Goal: Information Seeking & Learning: Learn about a topic

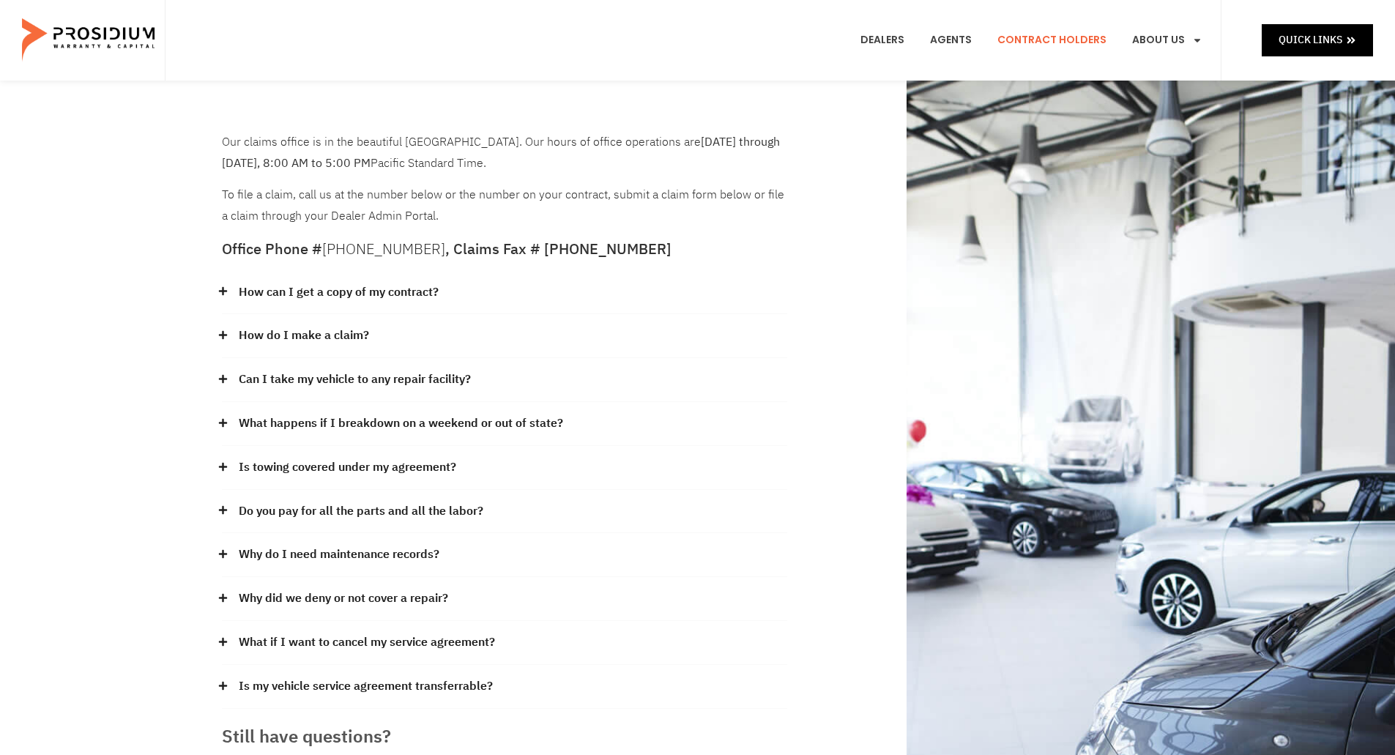
click at [361, 305] on div "How can I get a copy of my contract?" at bounding box center [504, 293] width 565 height 44
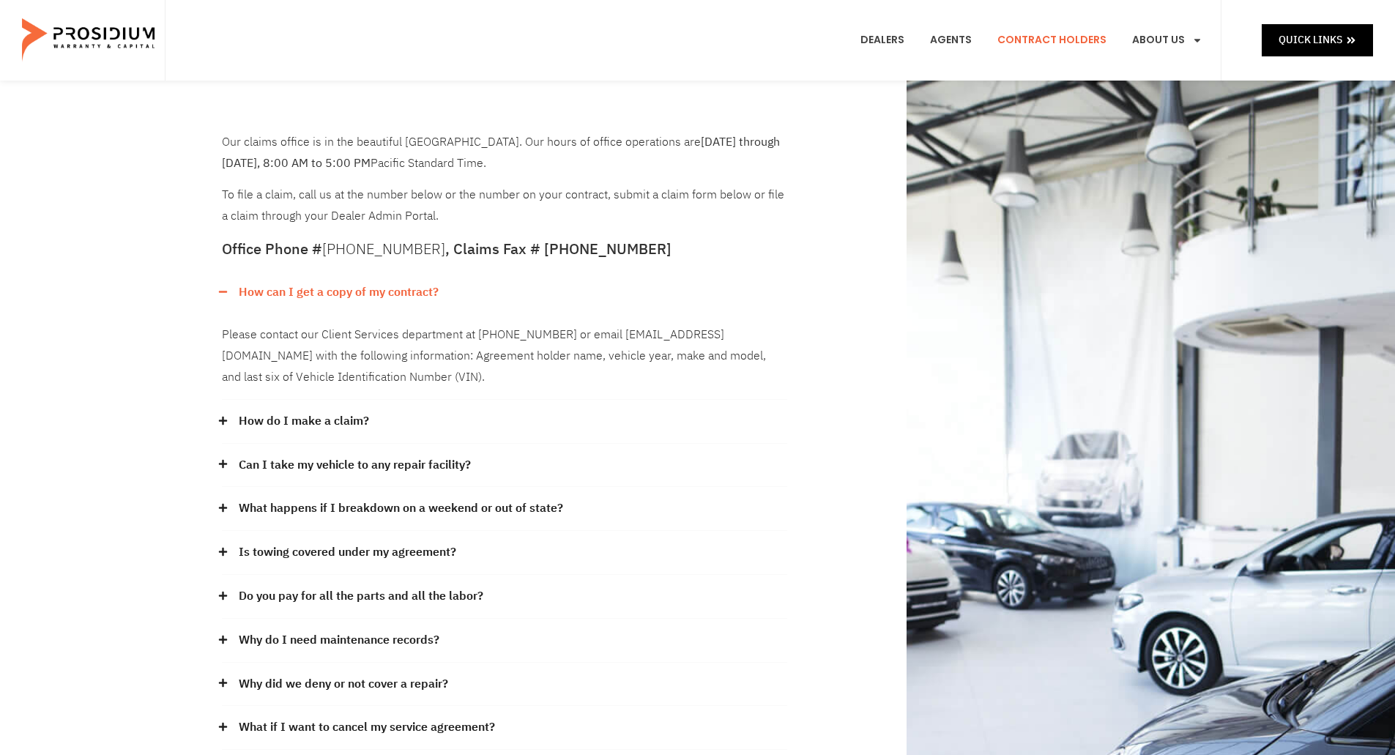
click at [379, 299] on link "How can I get a copy of my contract?" at bounding box center [339, 292] width 200 height 21
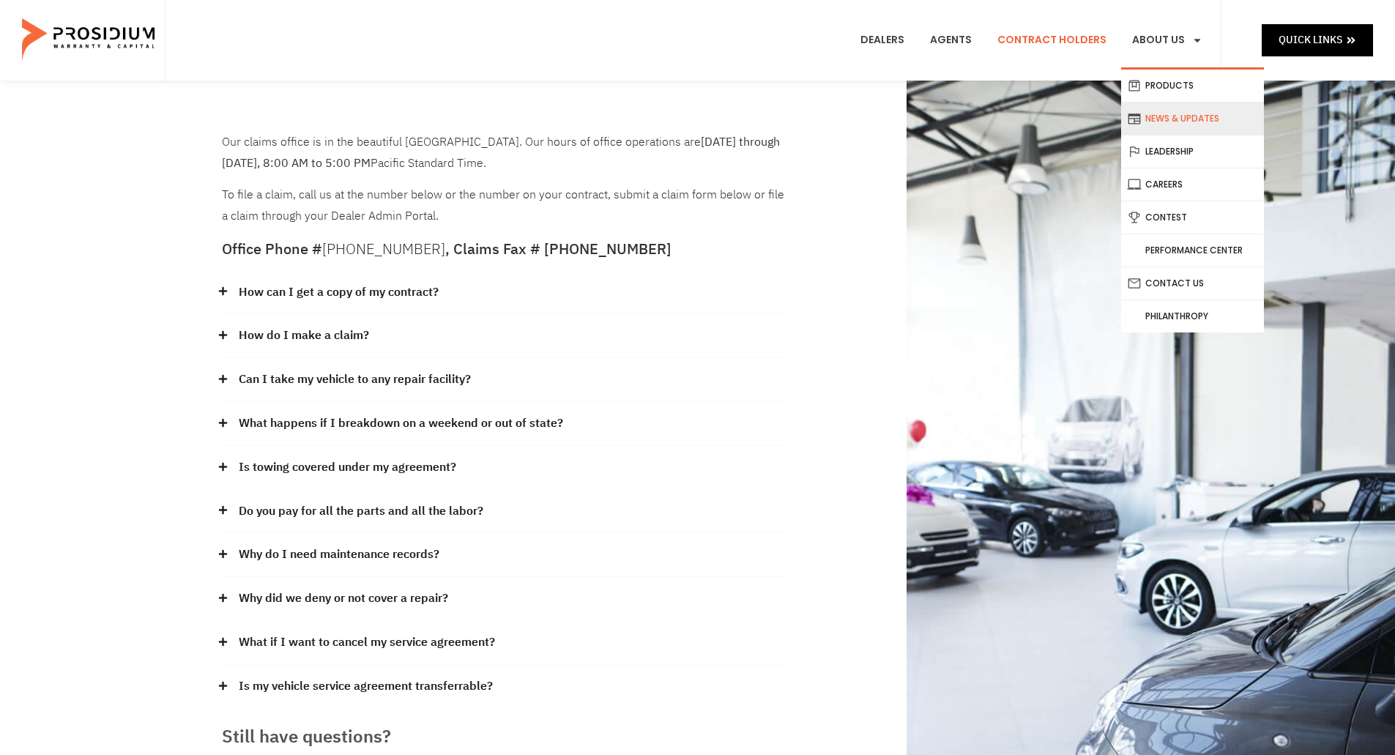
click at [1186, 111] on link "News & Updates" at bounding box center [1192, 119] width 143 height 32
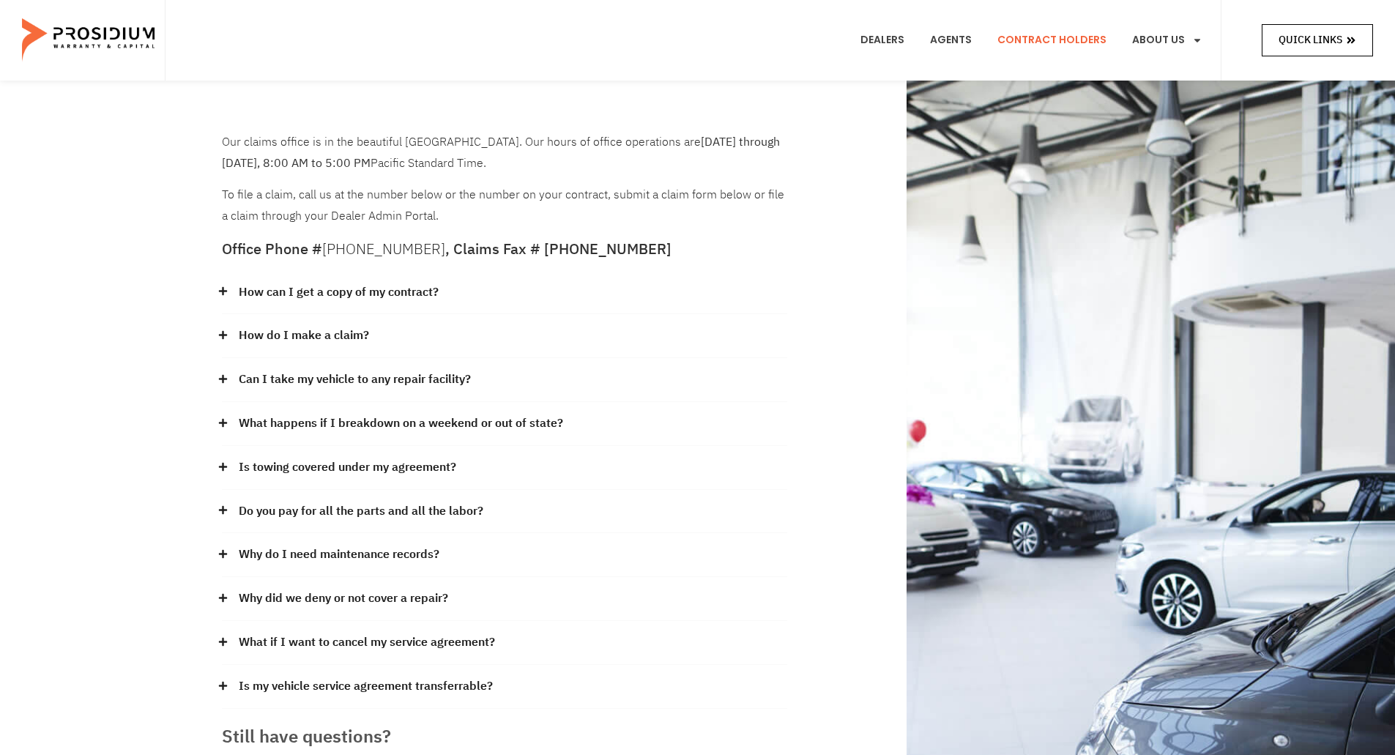
click at [1361, 42] on link "Quick Links" at bounding box center [1317, 39] width 111 height 31
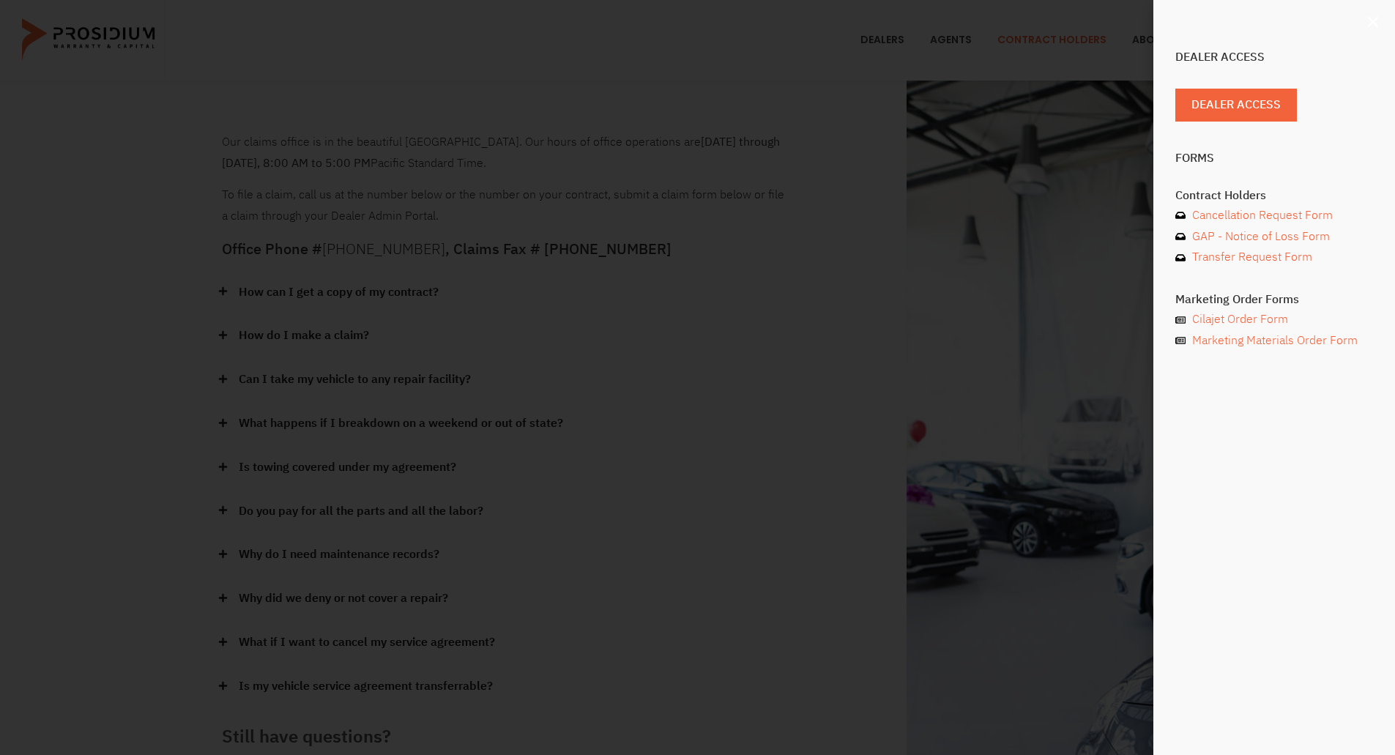
click at [1377, 25] on icon "Close" at bounding box center [1373, 22] width 15 height 15
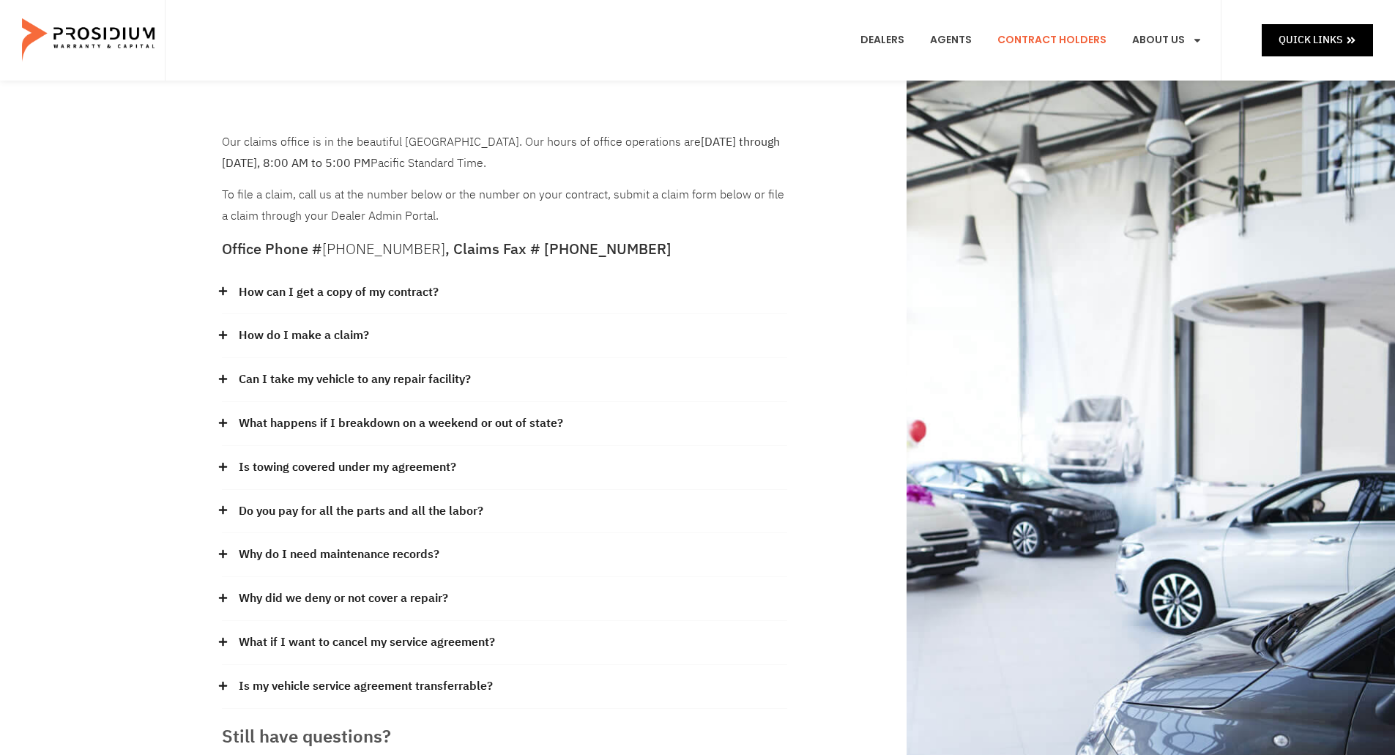
click at [492, 505] on div "Do you pay for all the parts and all the labor?" at bounding box center [504, 512] width 565 height 44
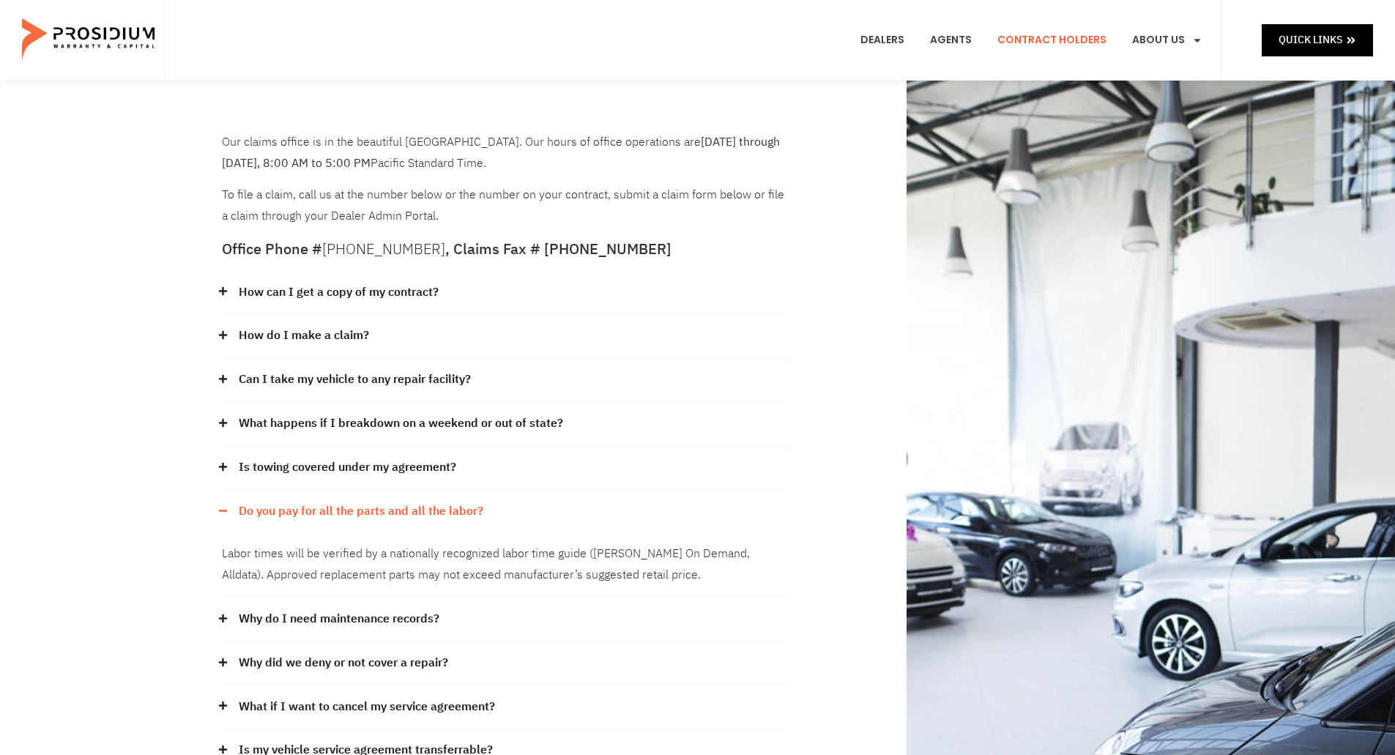
click at [492, 505] on div "Do you pay for all the parts and all the labor?" at bounding box center [504, 511] width 565 height 43
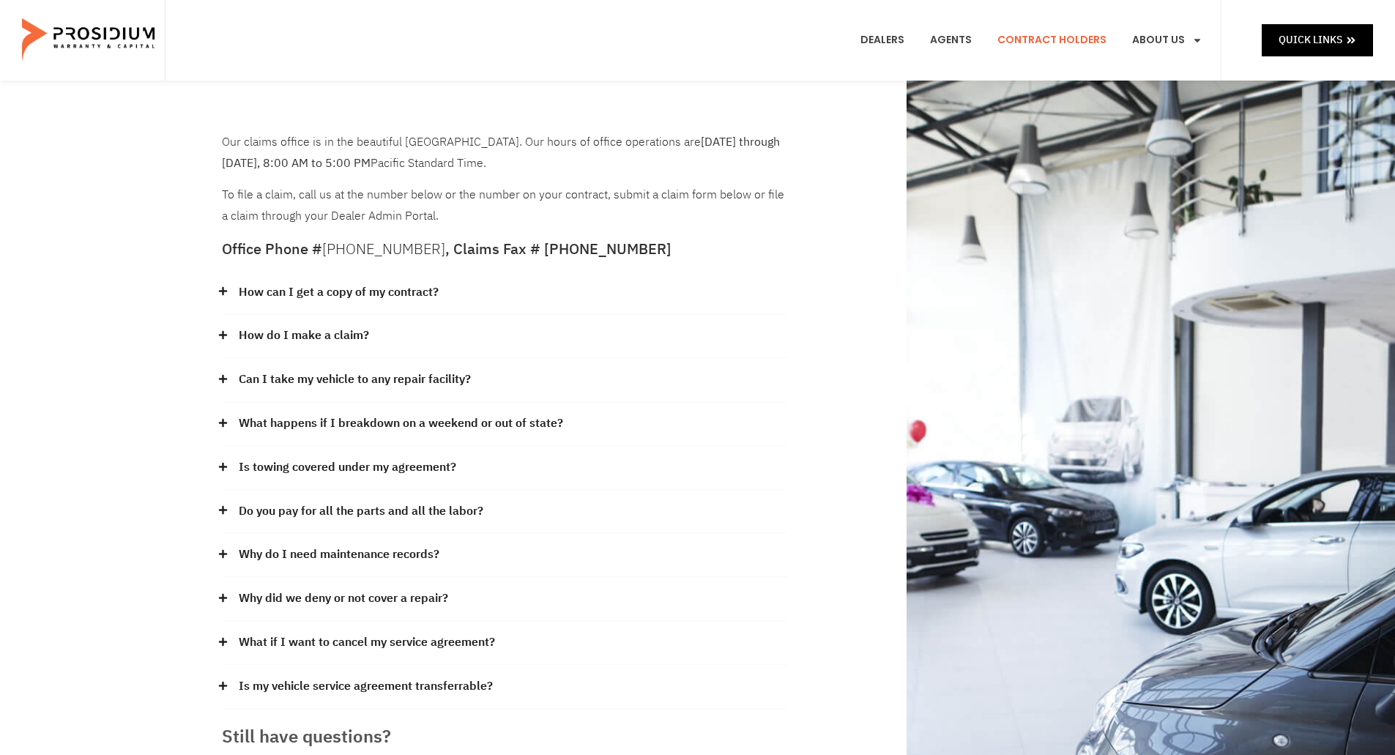
click at [420, 337] on div "How do I make a claim?" at bounding box center [504, 336] width 565 height 44
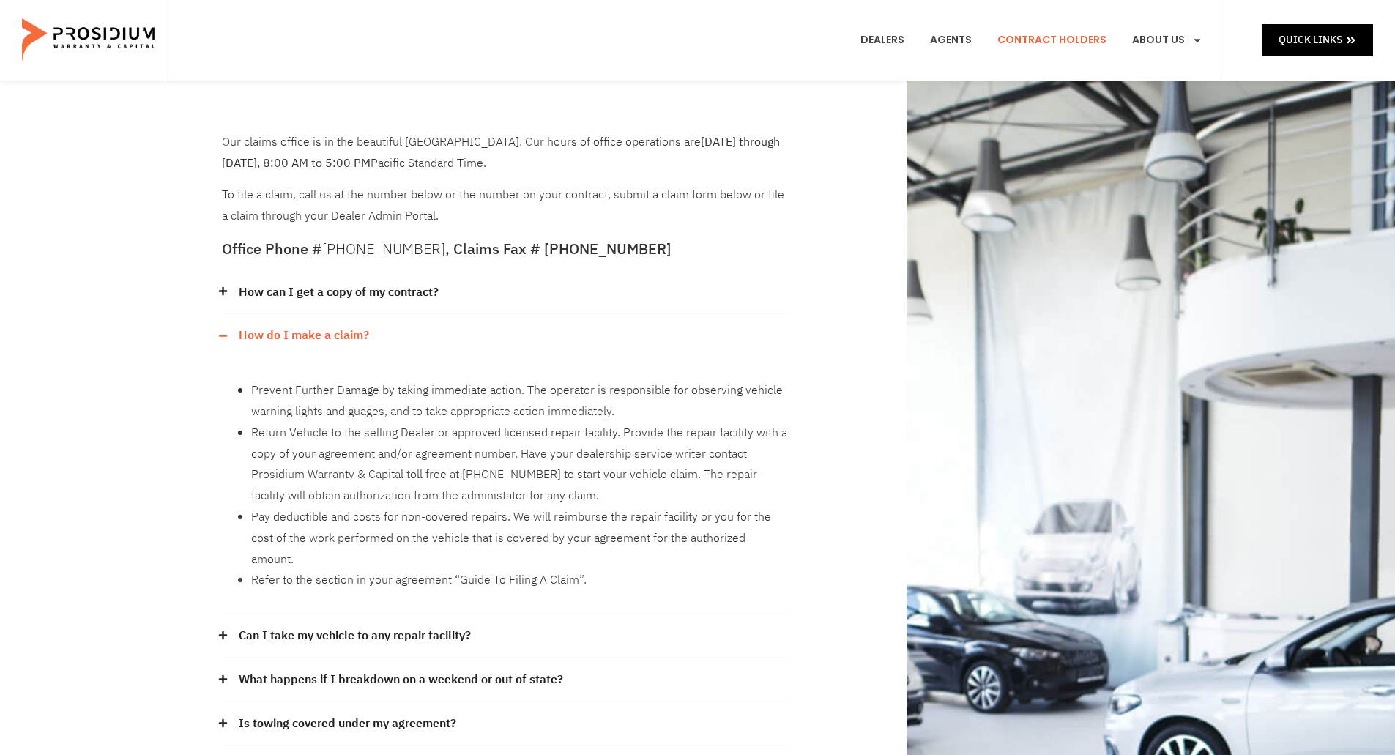
click at [426, 625] on link "Can I take my vehicle to any repair facility?" at bounding box center [355, 635] width 232 height 21
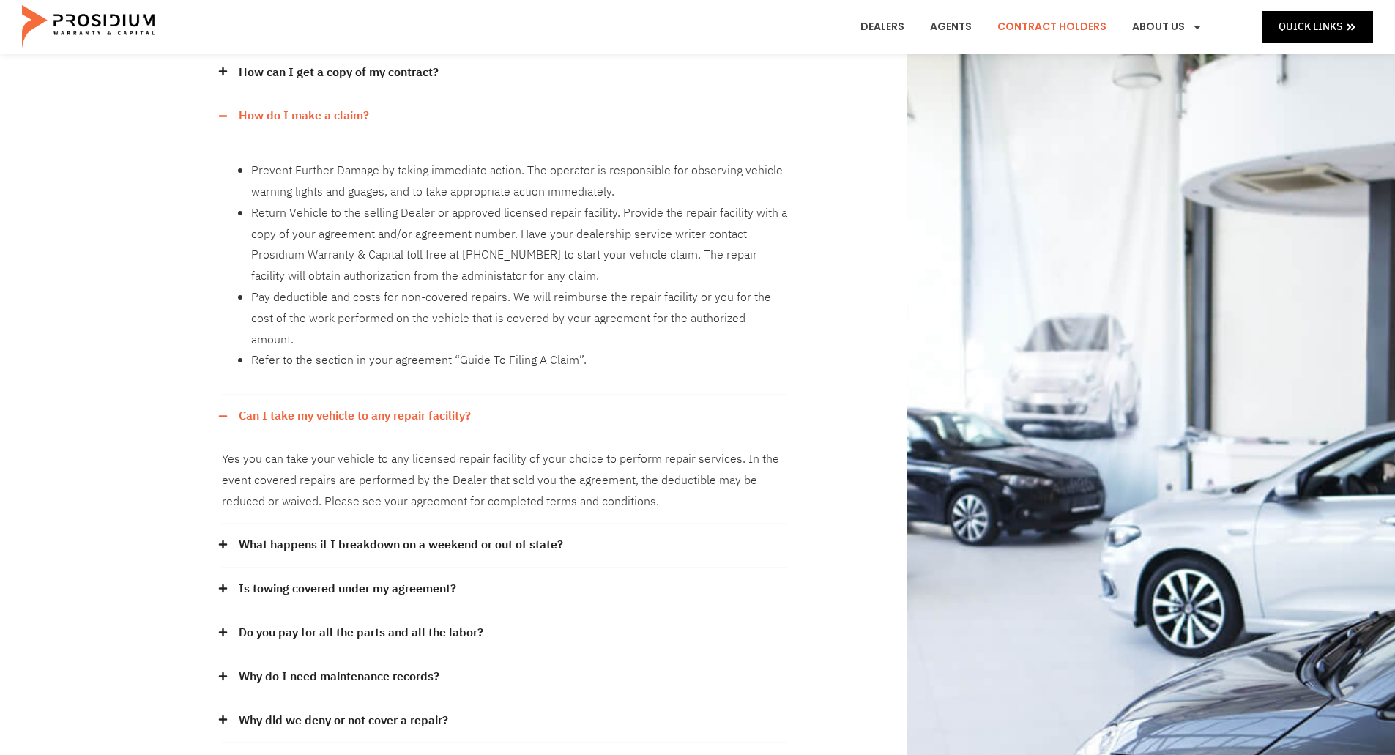
scroll to position [293, 0]
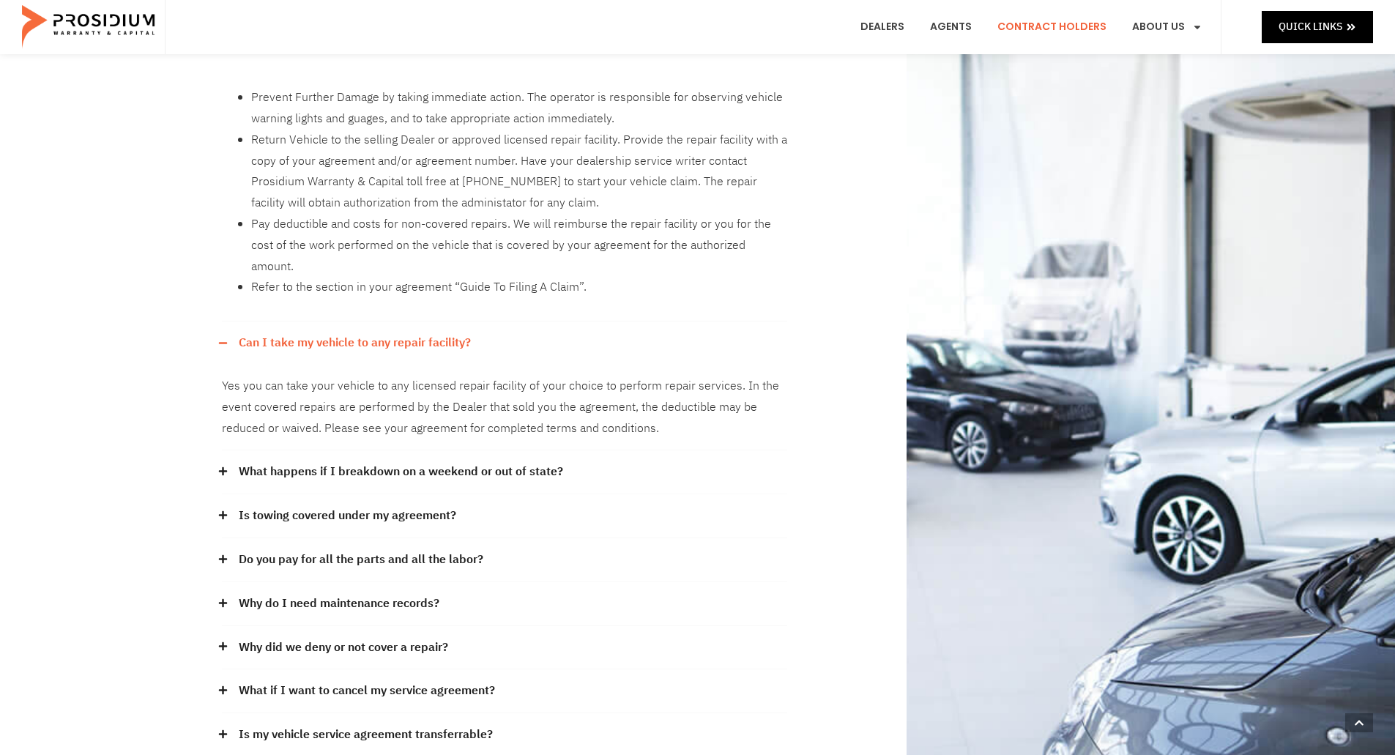
click at [458, 582] on div "Why do I need maintenance records?" at bounding box center [504, 604] width 565 height 44
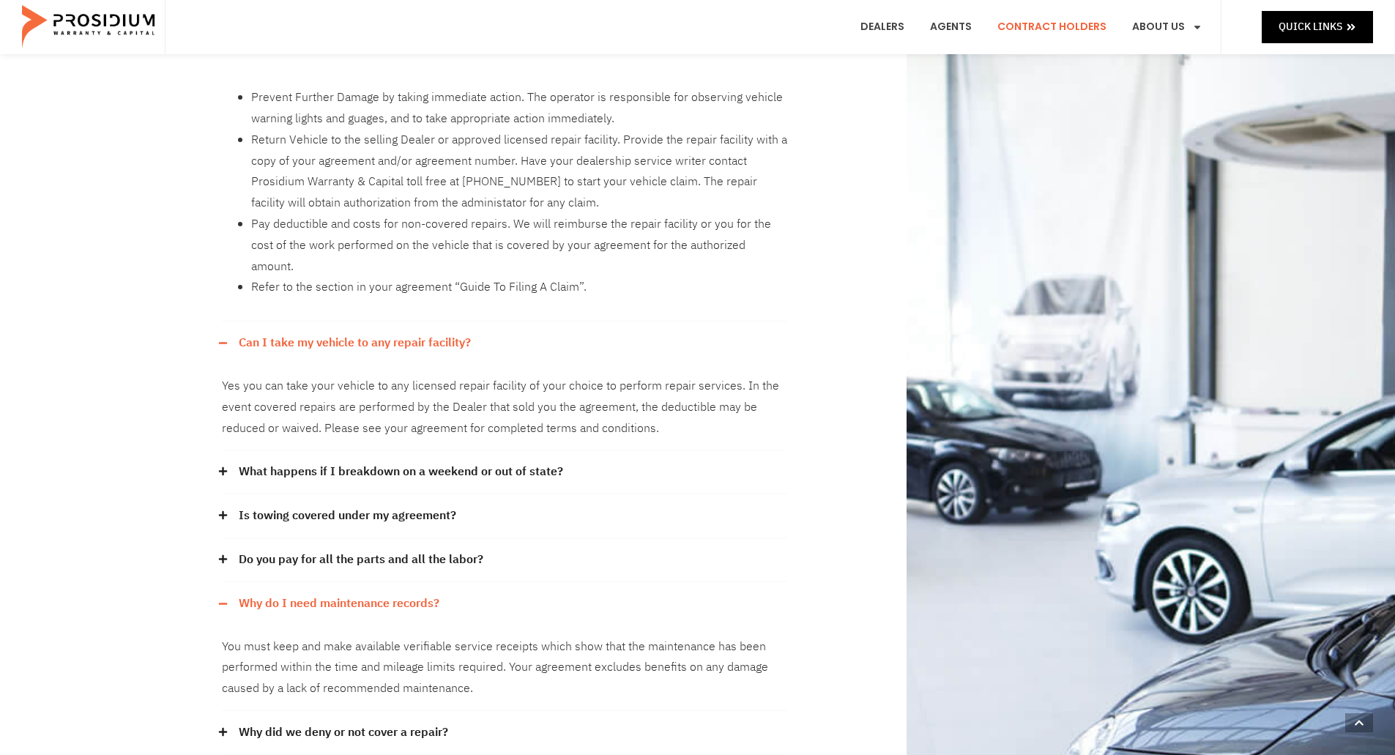
click at [458, 582] on div "Why do I need maintenance records?" at bounding box center [504, 603] width 565 height 43
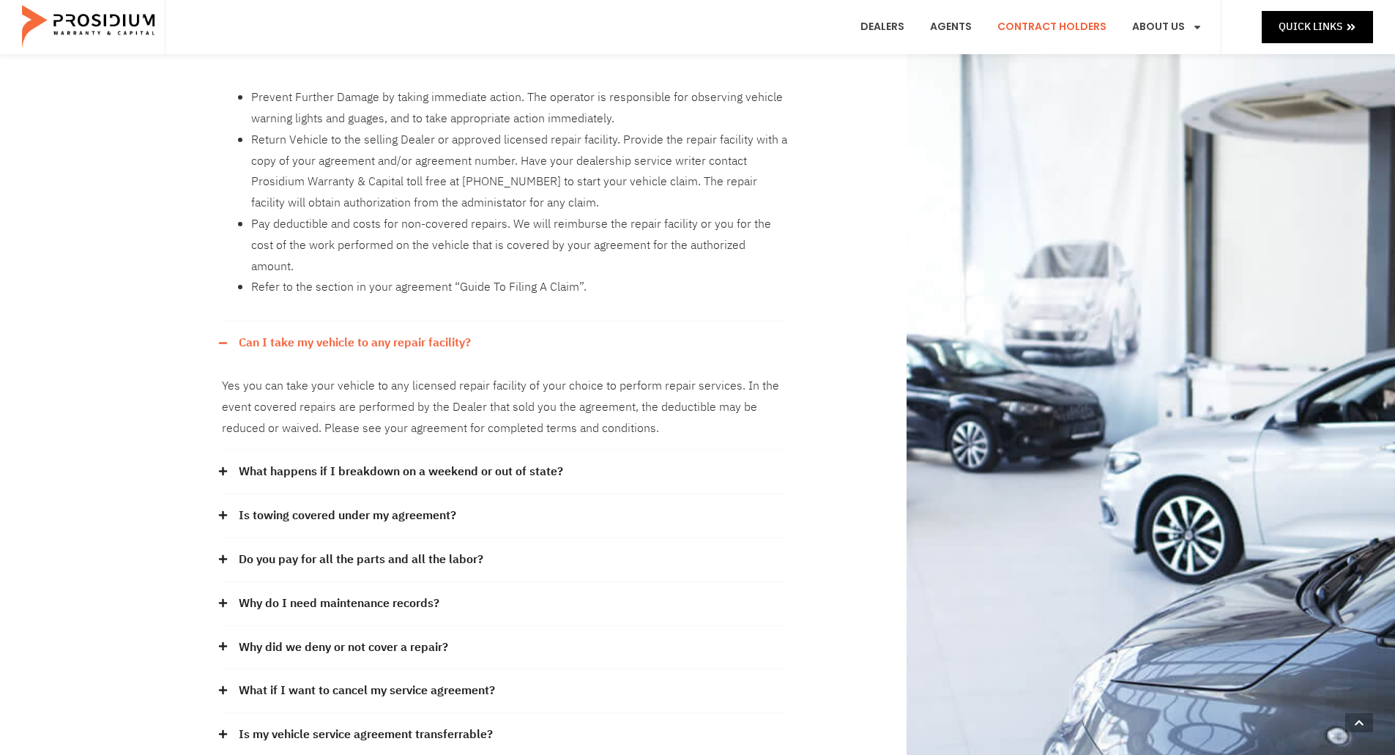
click at [441, 637] on link "Why did we deny or not cover a repair?" at bounding box center [343, 647] width 209 height 21
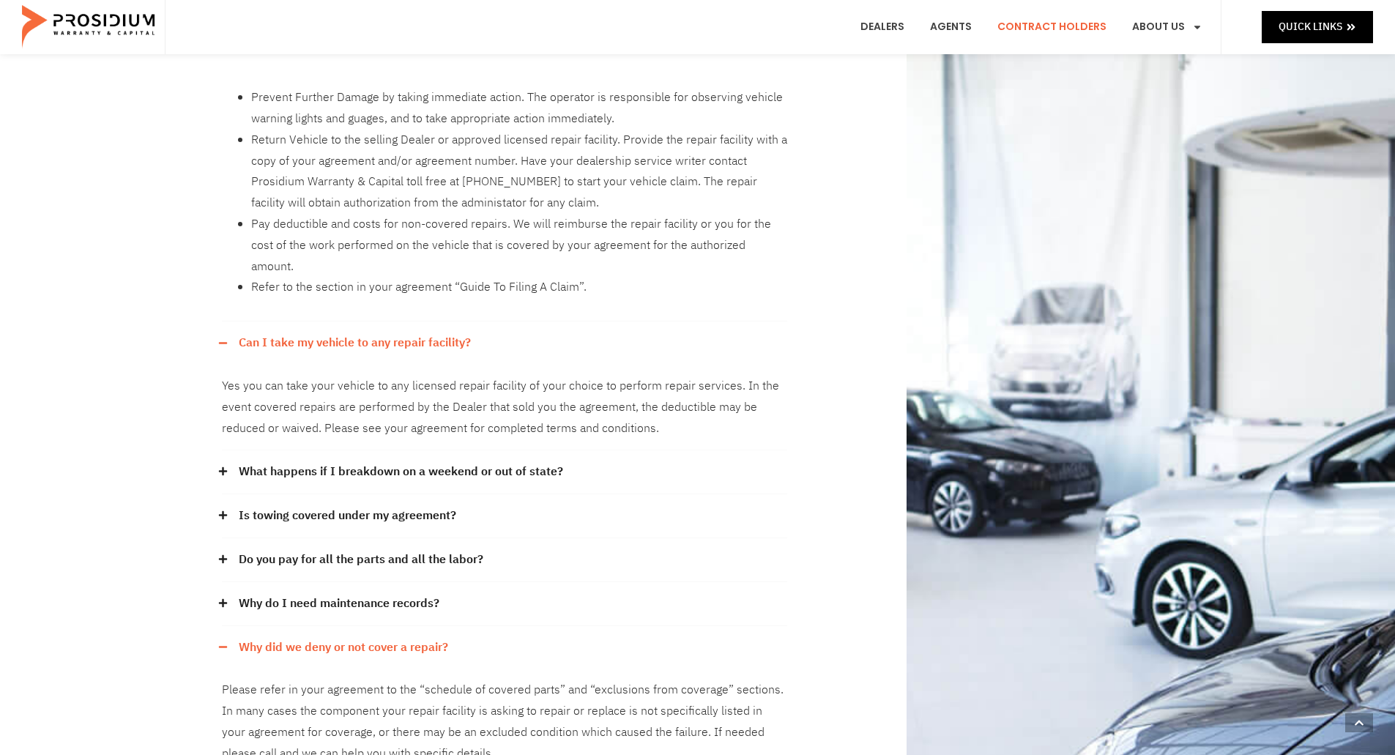
scroll to position [366, 0]
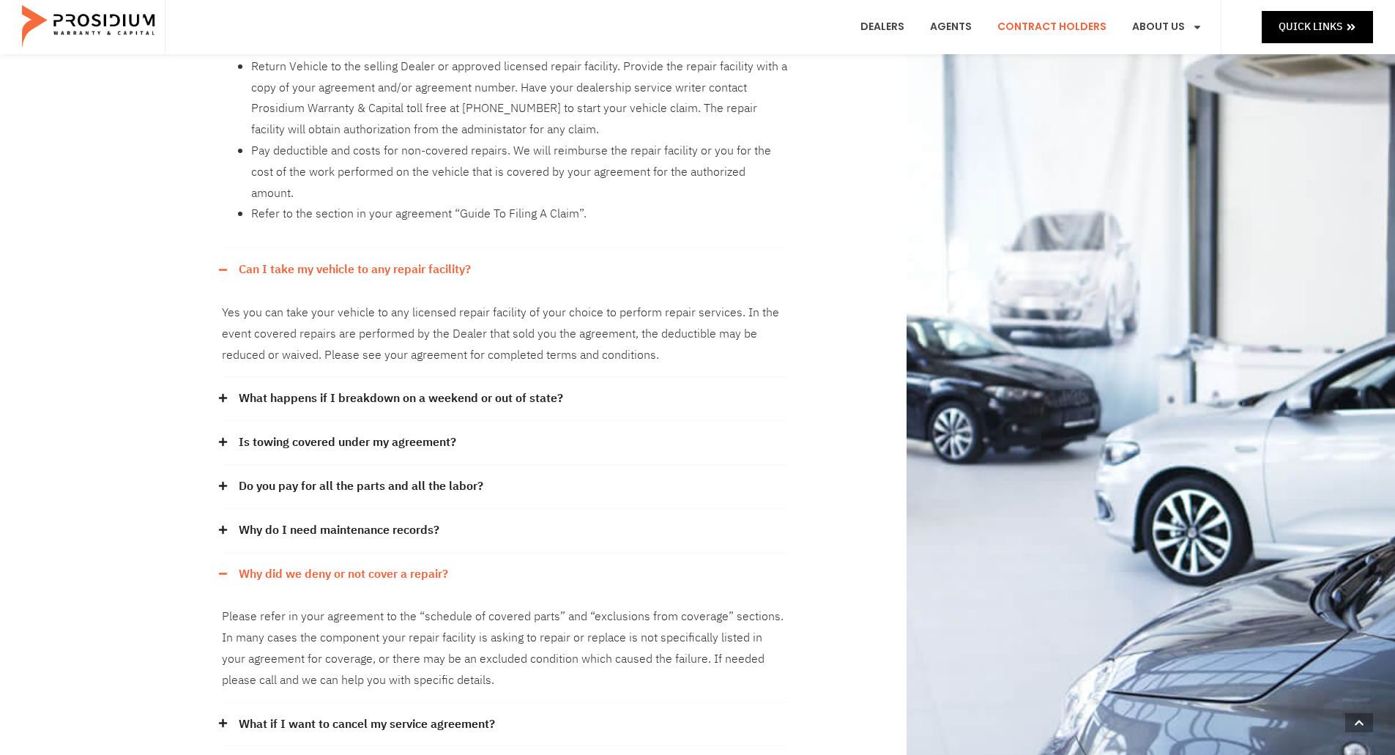
click at [469, 553] on div "Why did we deny or not cover a repair?" at bounding box center [504, 574] width 565 height 43
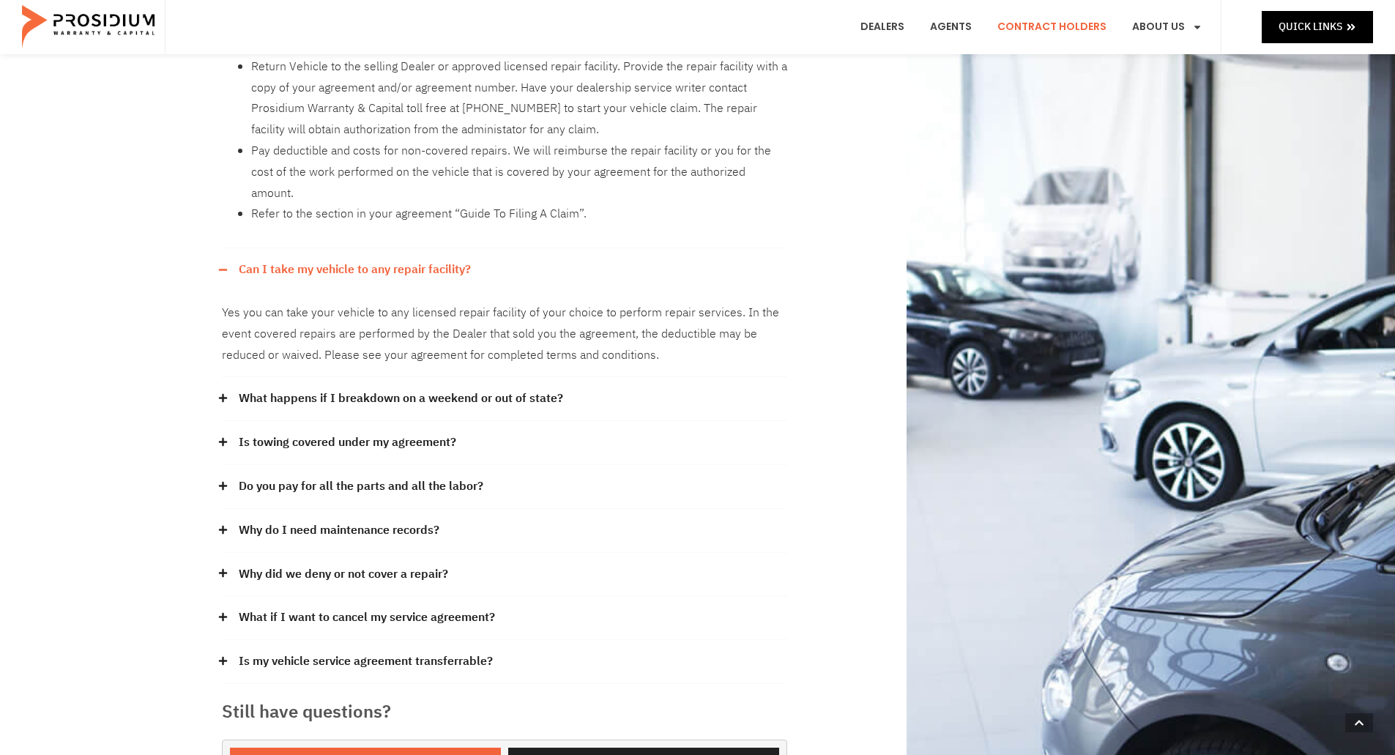
click at [460, 607] on link "What if I want to cancel my service agreement?" at bounding box center [367, 617] width 256 height 21
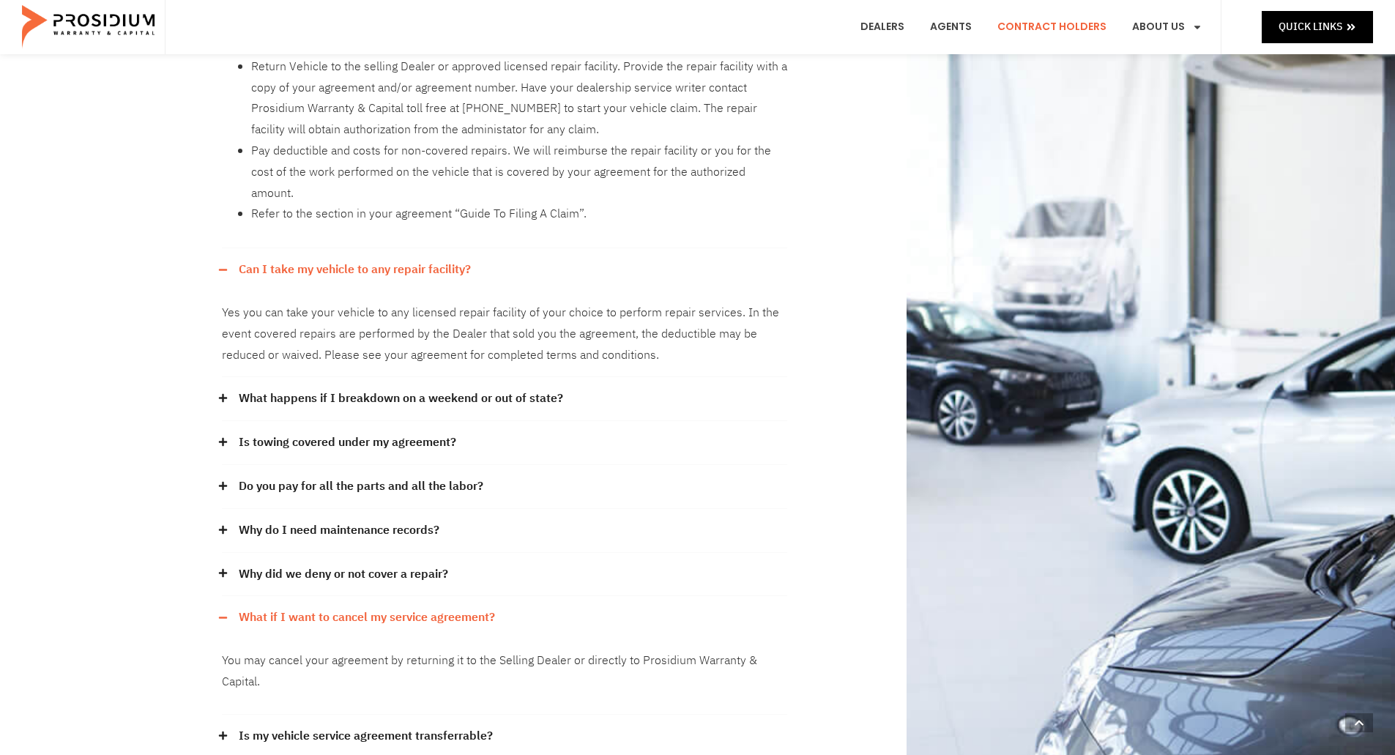
click at [461, 607] on link "What if I want to cancel my service agreement?" at bounding box center [367, 617] width 256 height 21
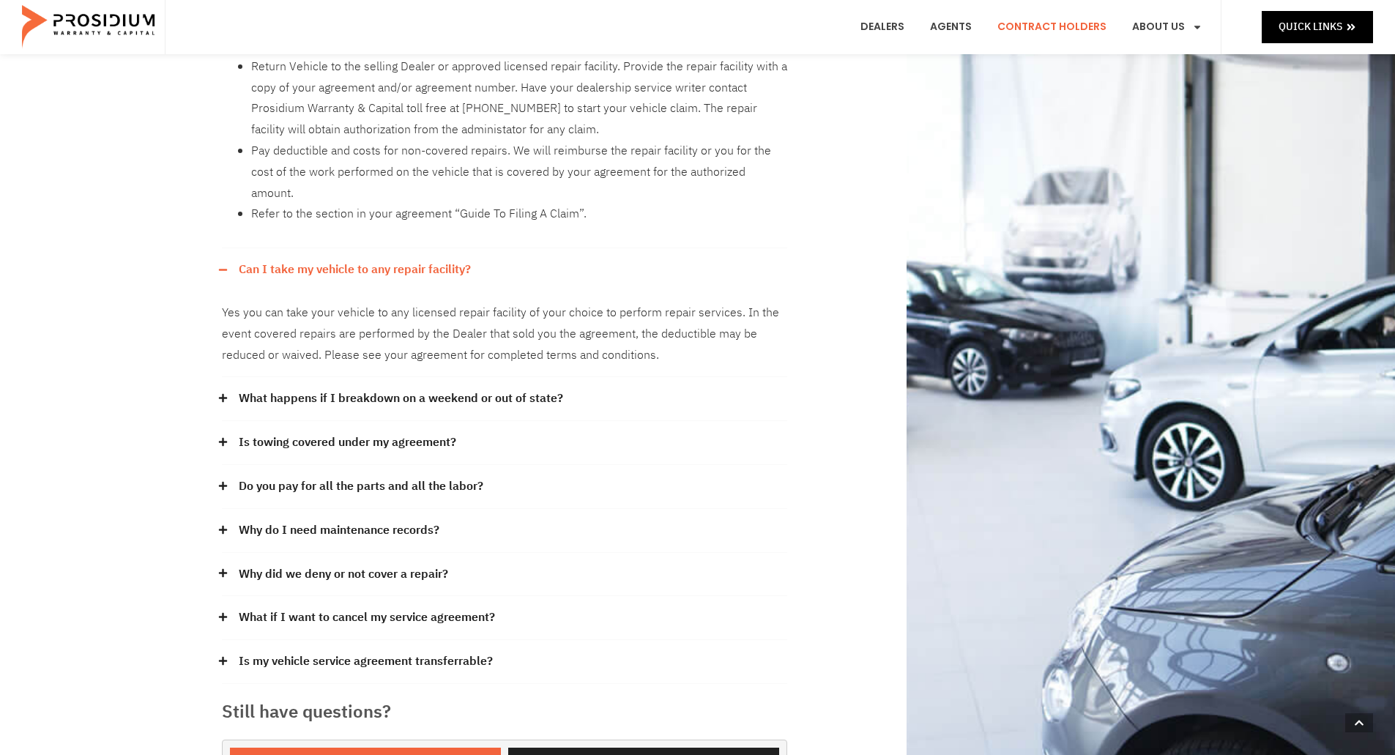
click at [448, 651] on link "Is my vehicle service agreement transferrable?" at bounding box center [366, 661] width 254 height 21
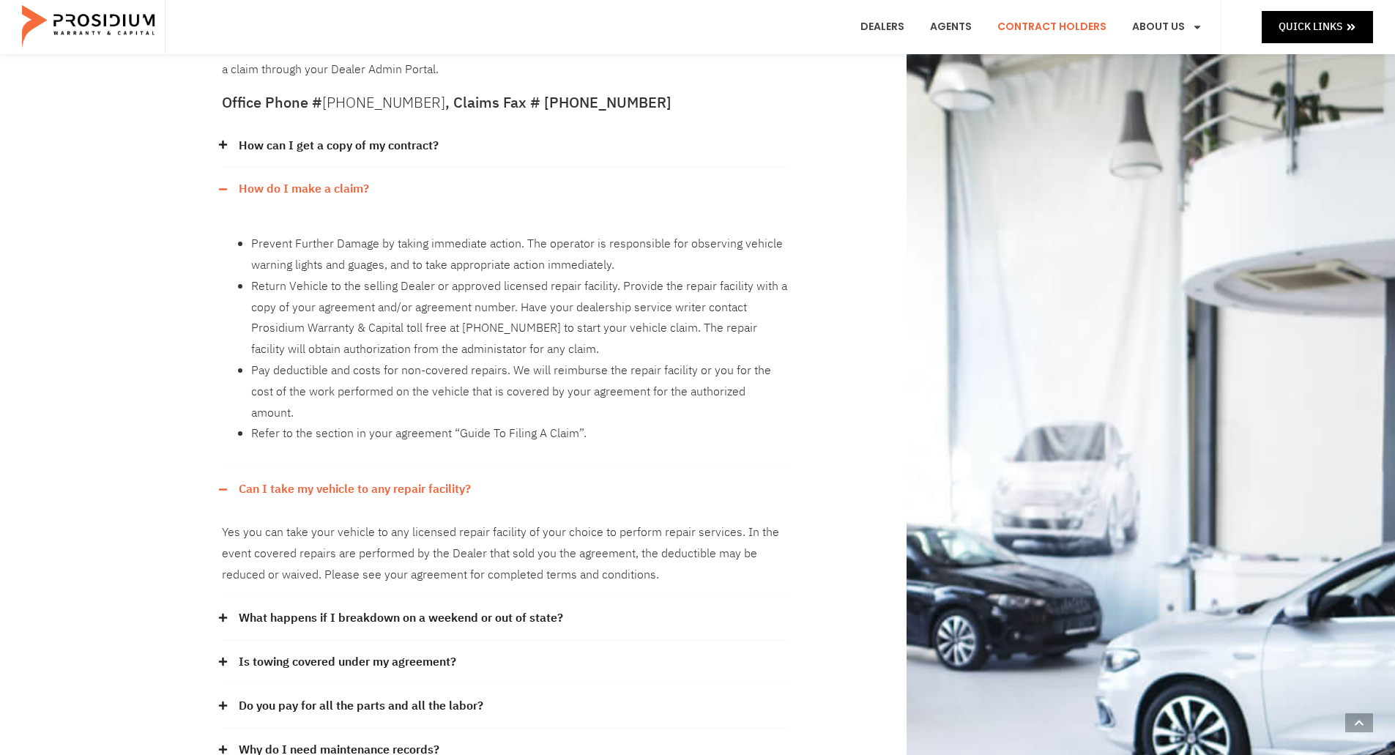
scroll to position [0, 0]
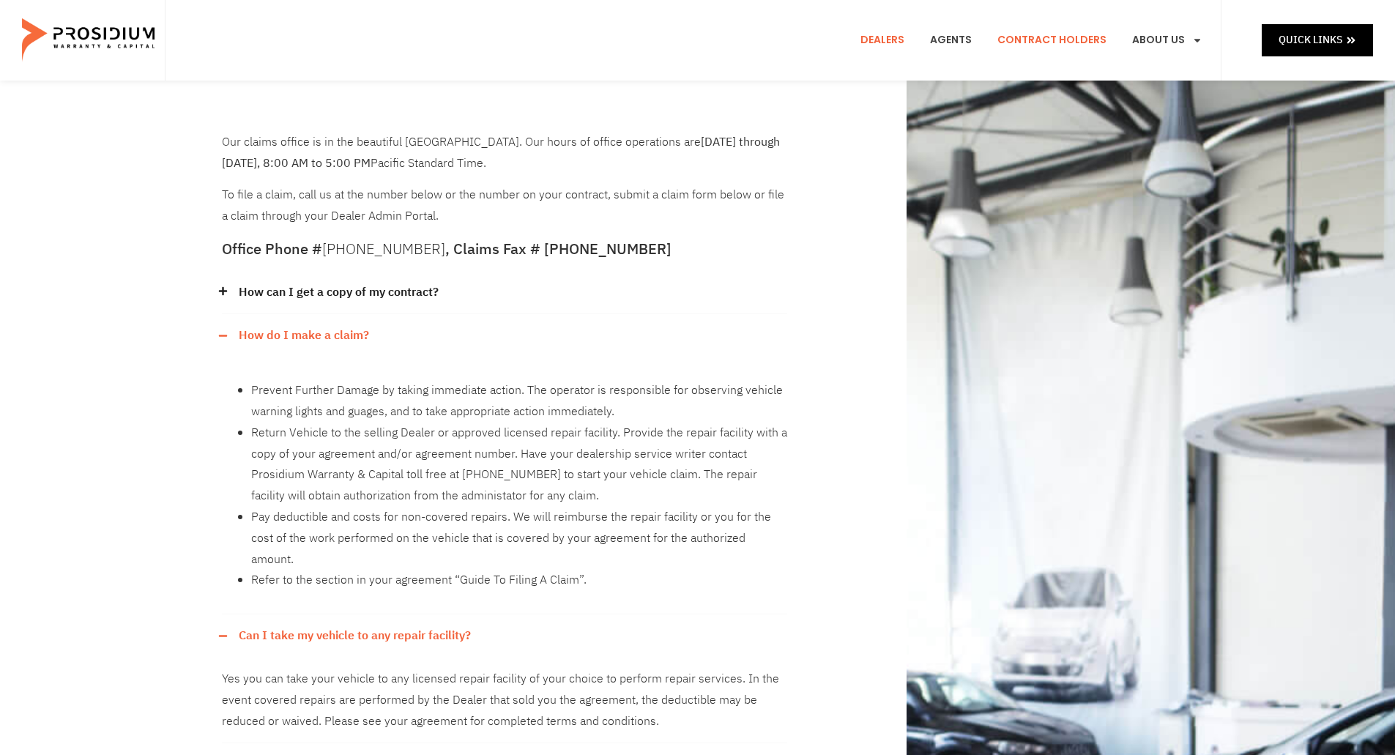
click at [895, 23] on link "Dealers" at bounding box center [882, 40] width 66 height 54
